Goal: Task Accomplishment & Management: Use online tool/utility

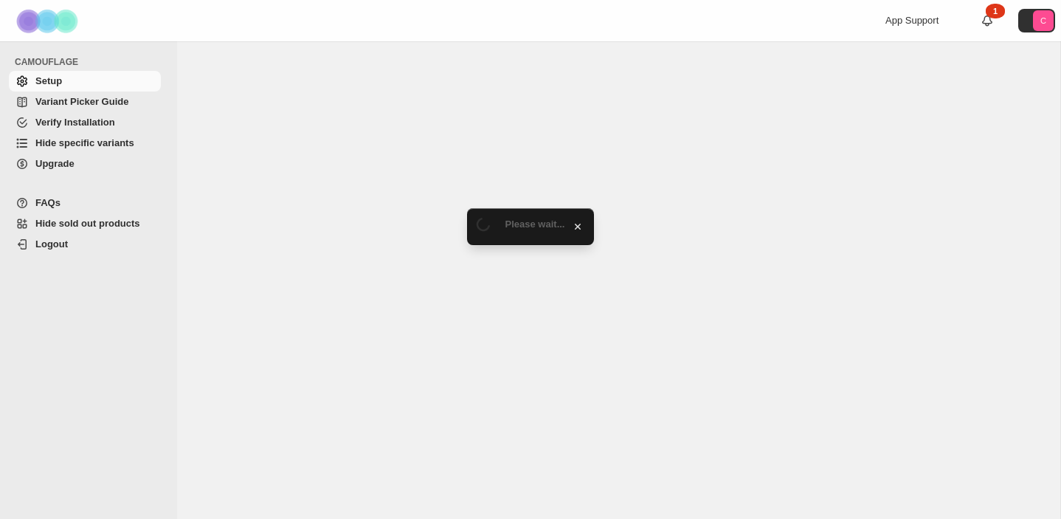
click at [100, 142] on span "Hide specific variants" at bounding box center [84, 142] width 99 height 11
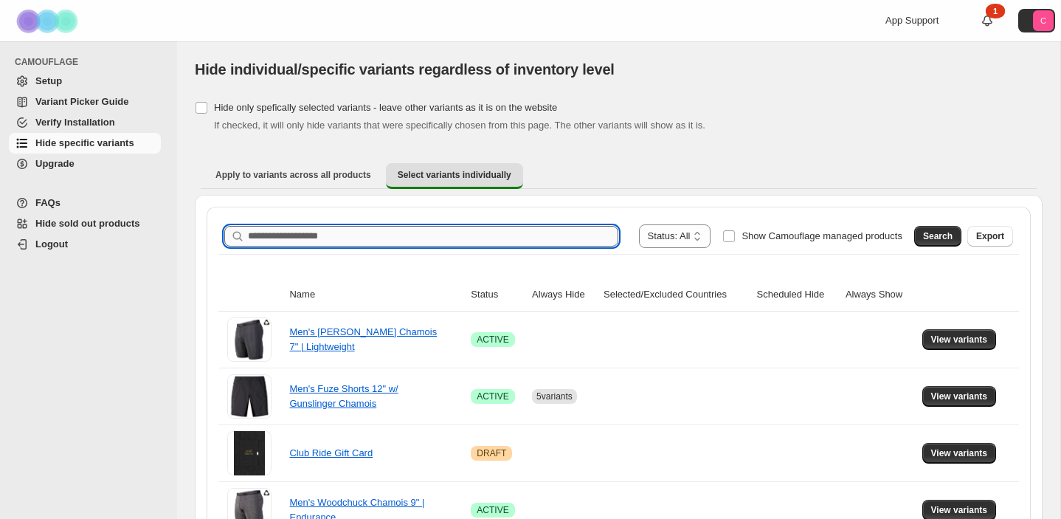
click at [316, 241] on input "Search product name" at bounding box center [433, 236] width 371 height 21
click at [946, 233] on span "Search" at bounding box center [938, 236] width 30 height 12
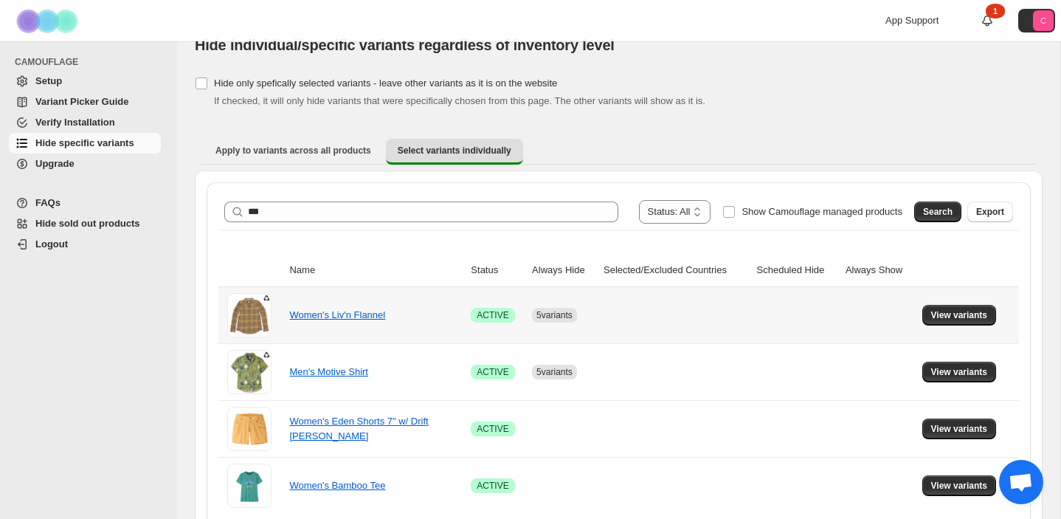
scroll to position [30, 0]
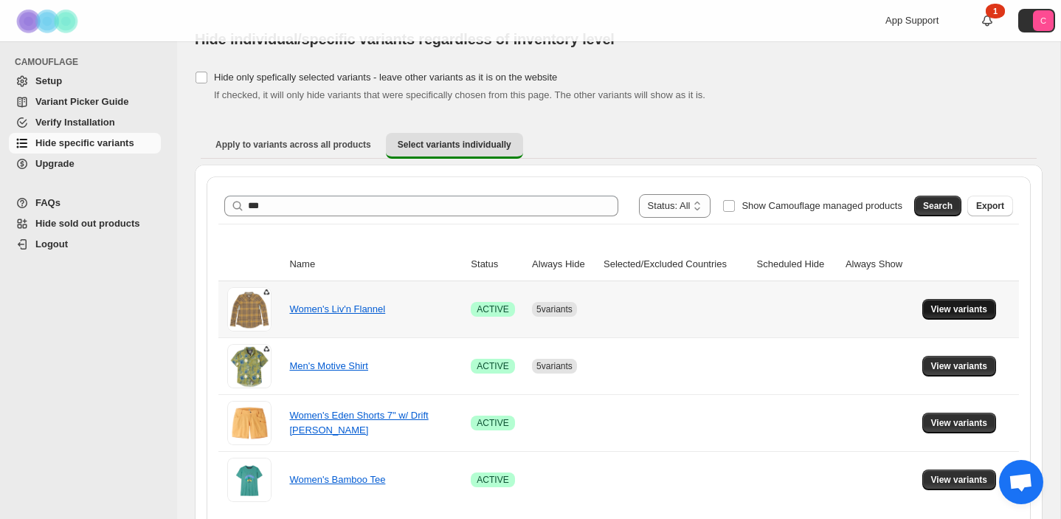
click at [964, 309] on span "View variants" at bounding box center [959, 309] width 57 height 12
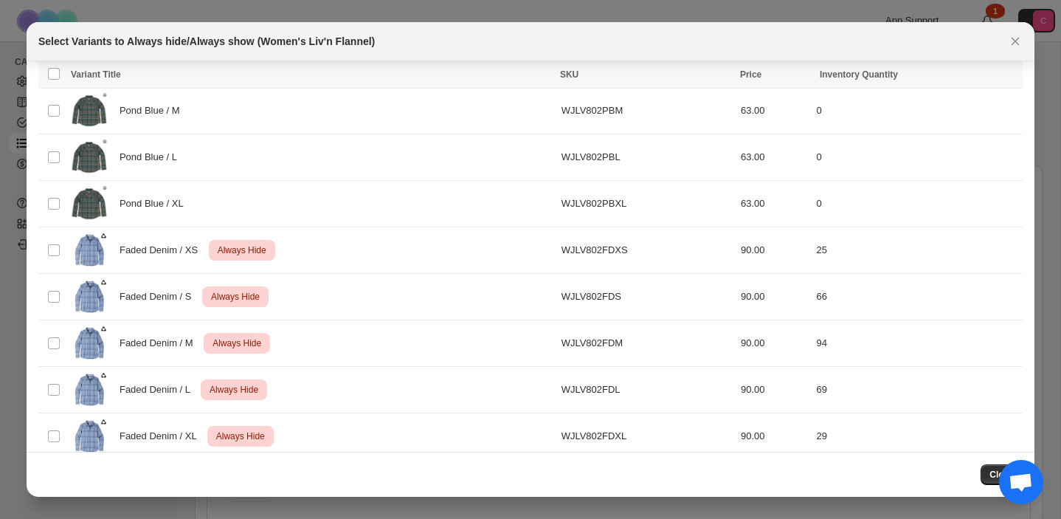
scroll to position [852, 0]
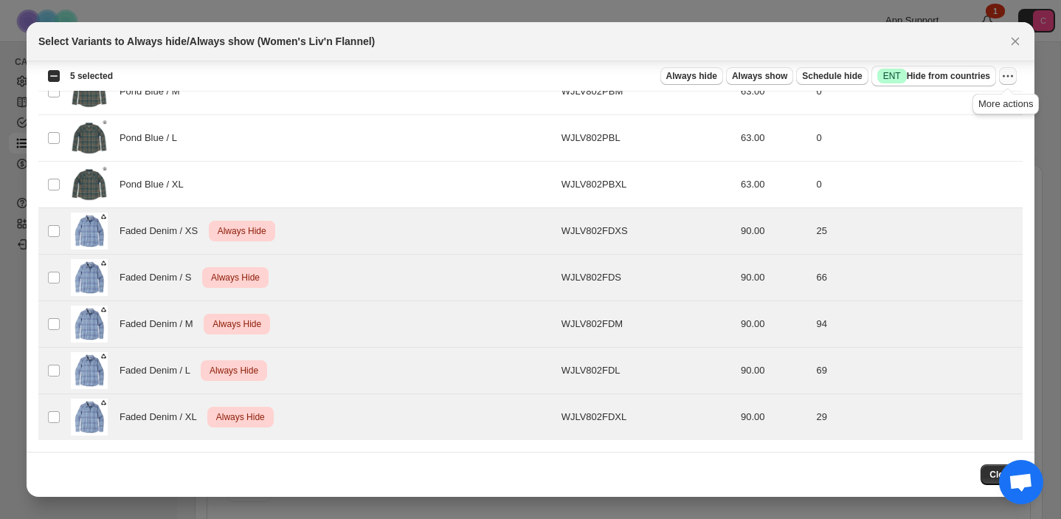
click at [1011, 76] on icon "More actions" at bounding box center [1012, 76] width 2 height 2
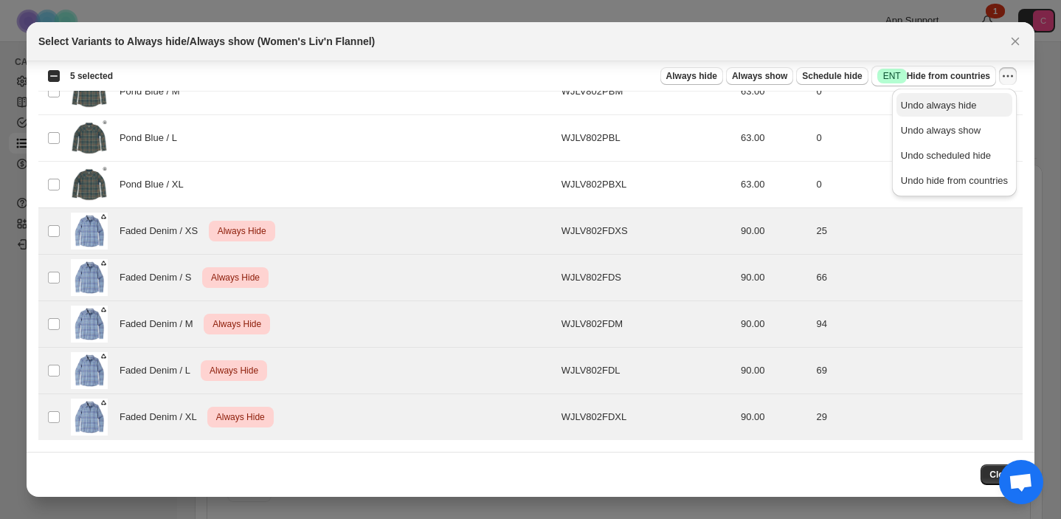
click at [968, 103] on span "Undo always hide" at bounding box center [939, 105] width 76 height 11
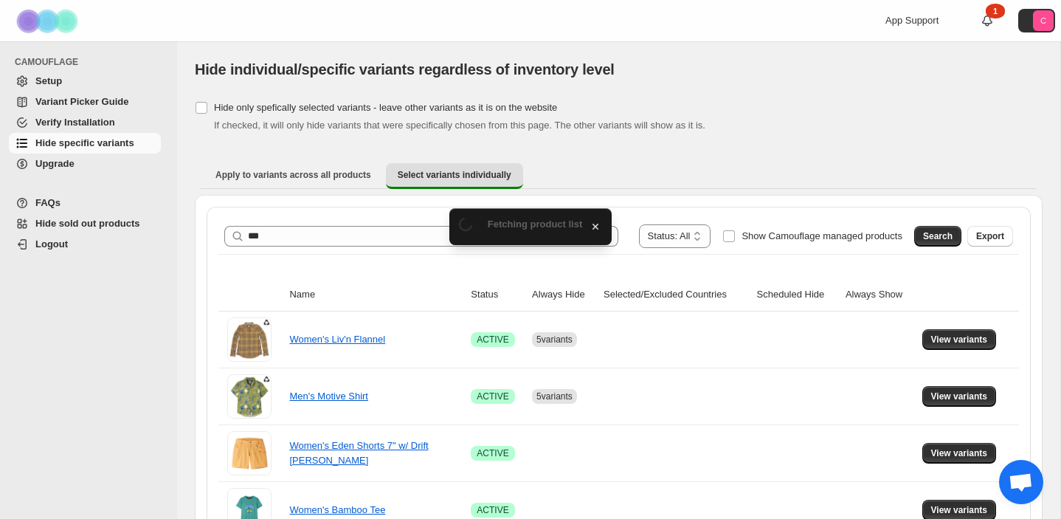
scroll to position [30, 0]
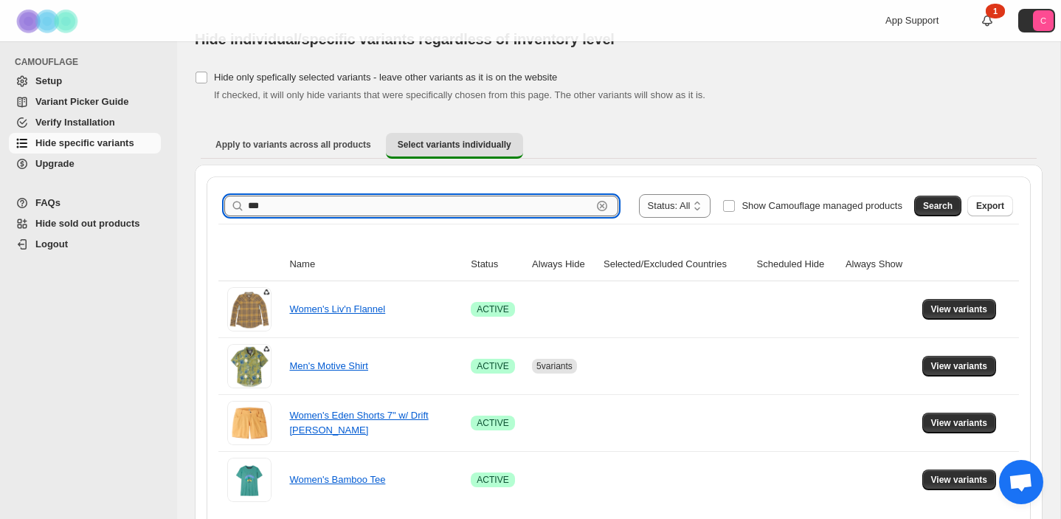
click at [404, 213] on input "***" at bounding box center [420, 206] width 344 height 21
click at [940, 201] on span "Search" at bounding box center [938, 206] width 30 height 12
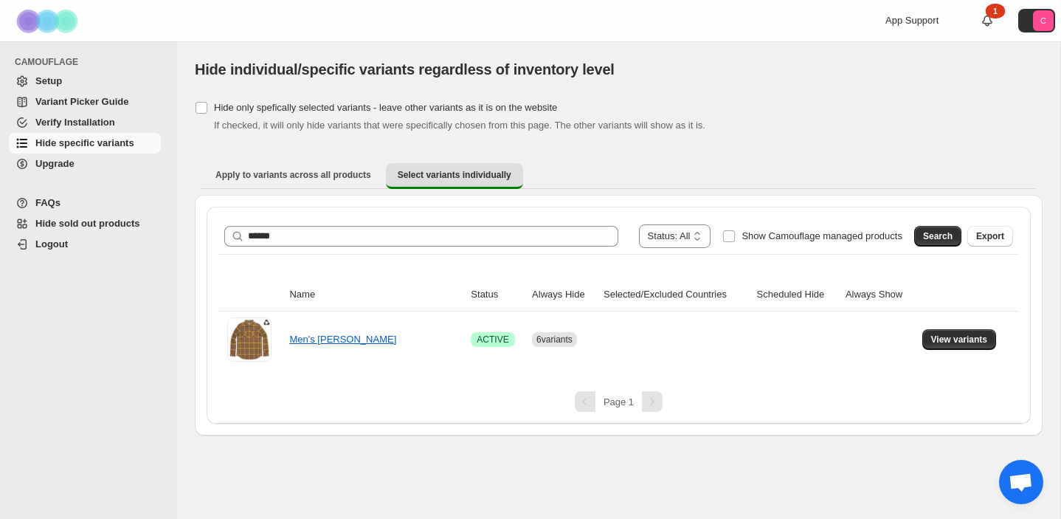
scroll to position [0, 0]
click at [958, 345] on span "View variants" at bounding box center [959, 340] width 57 height 12
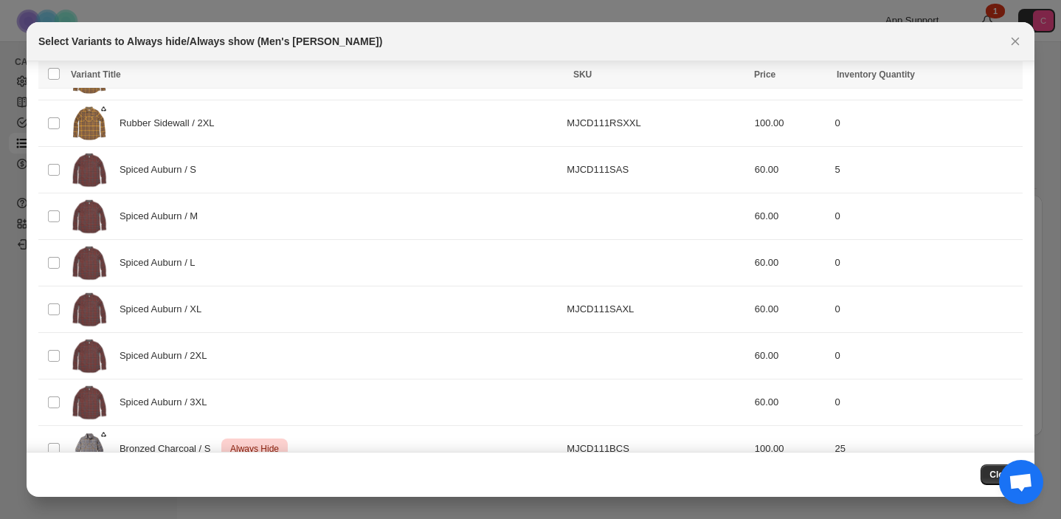
scroll to position [991, 0]
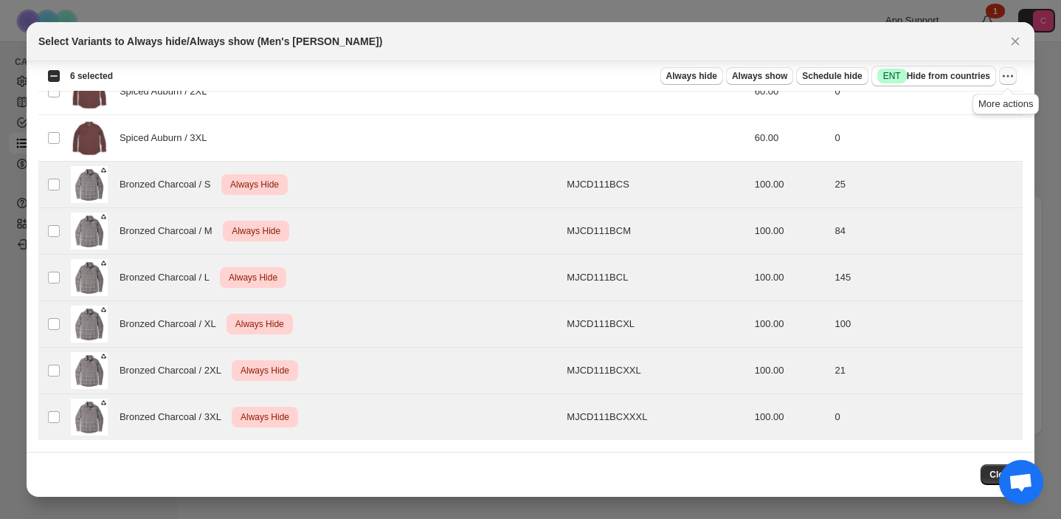
click at [1008, 74] on icon "More actions" at bounding box center [1008, 76] width 15 height 15
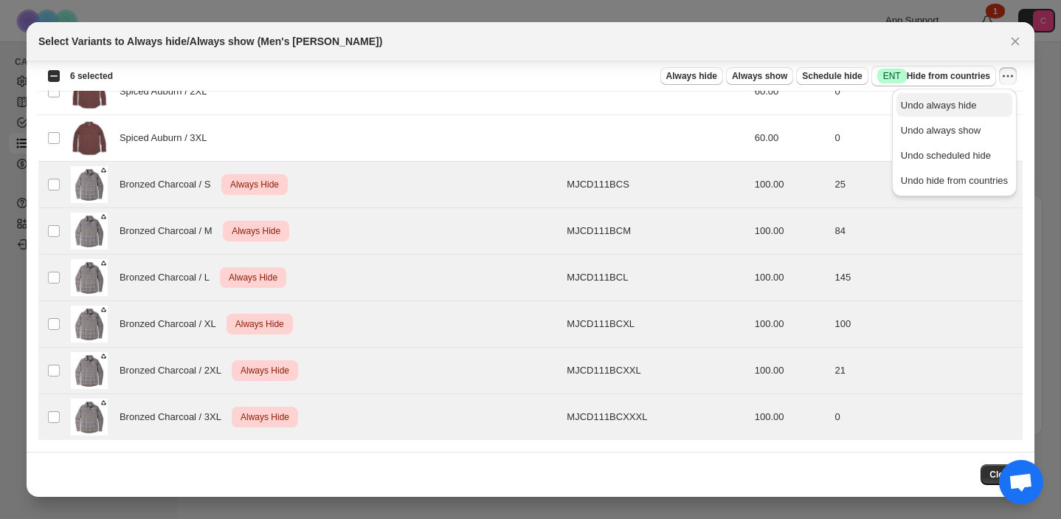
click at [993, 99] on span "Undo always hide" at bounding box center [954, 105] width 107 height 15
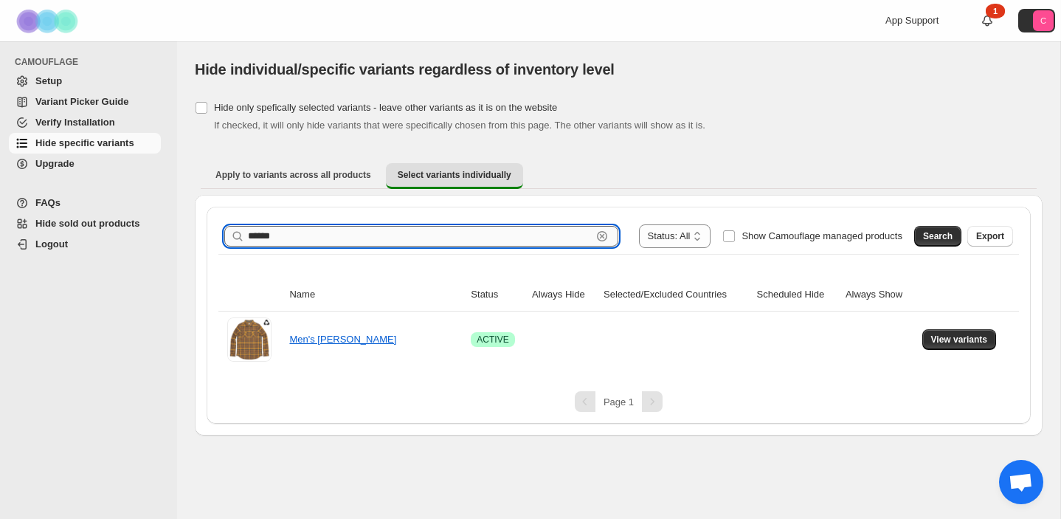
click at [467, 235] on input "******" at bounding box center [420, 236] width 344 height 21
type input "*****"
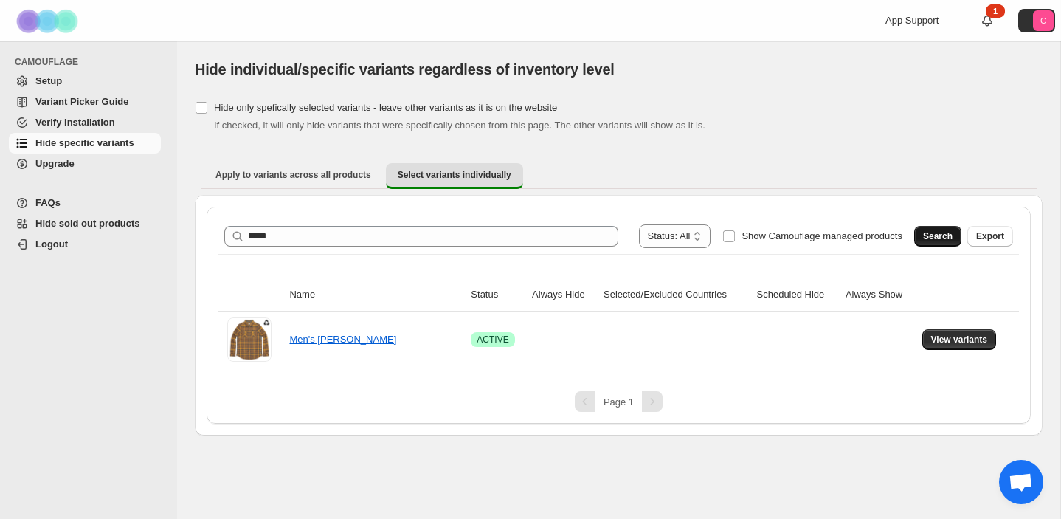
click at [924, 234] on span "Search" at bounding box center [938, 236] width 30 height 12
click at [961, 342] on span "View variants" at bounding box center [959, 340] width 57 height 12
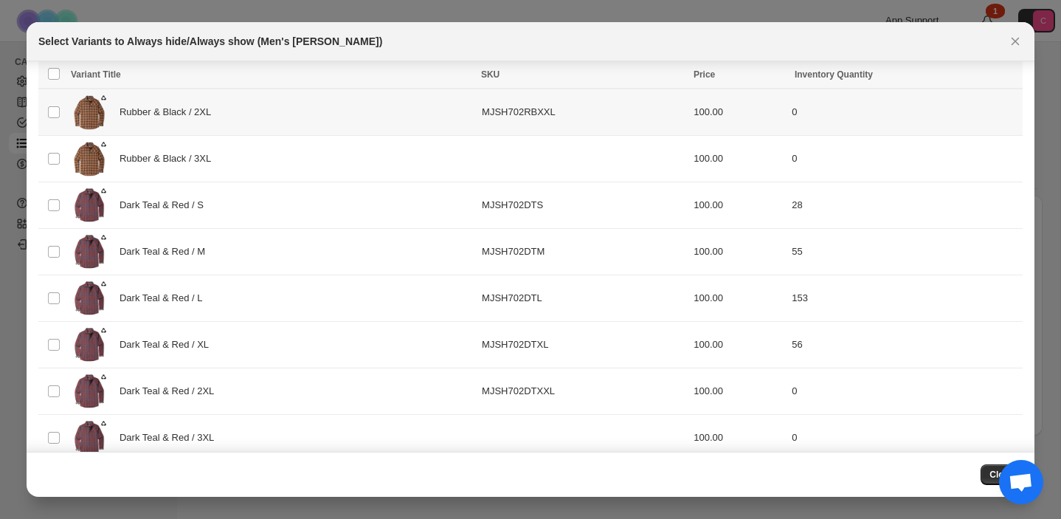
scroll to position [526, 0]
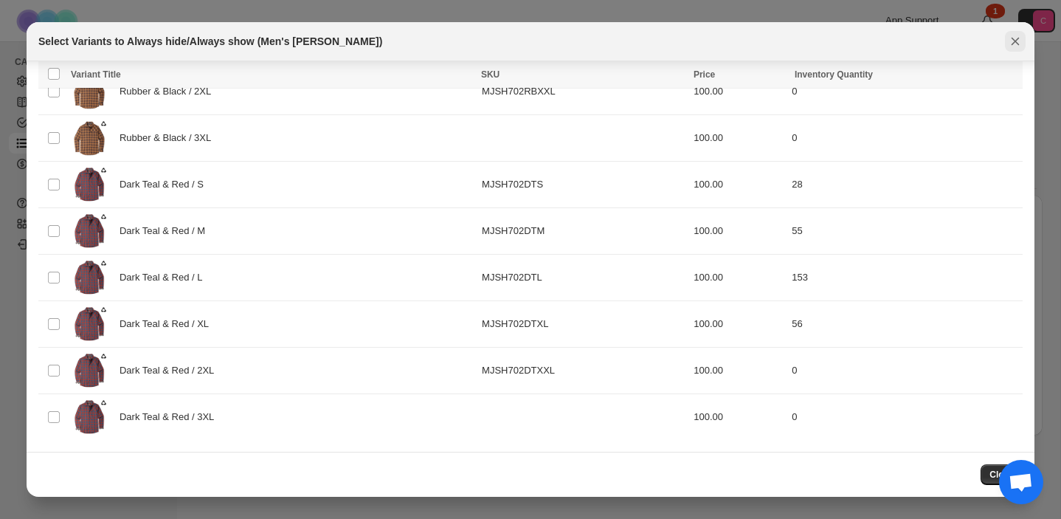
click at [1018, 41] on icon "Close" at bounding box center [1015, 41] width 15 height 15
